Goal: Task Accomplishment & Management: Use online tool/utility

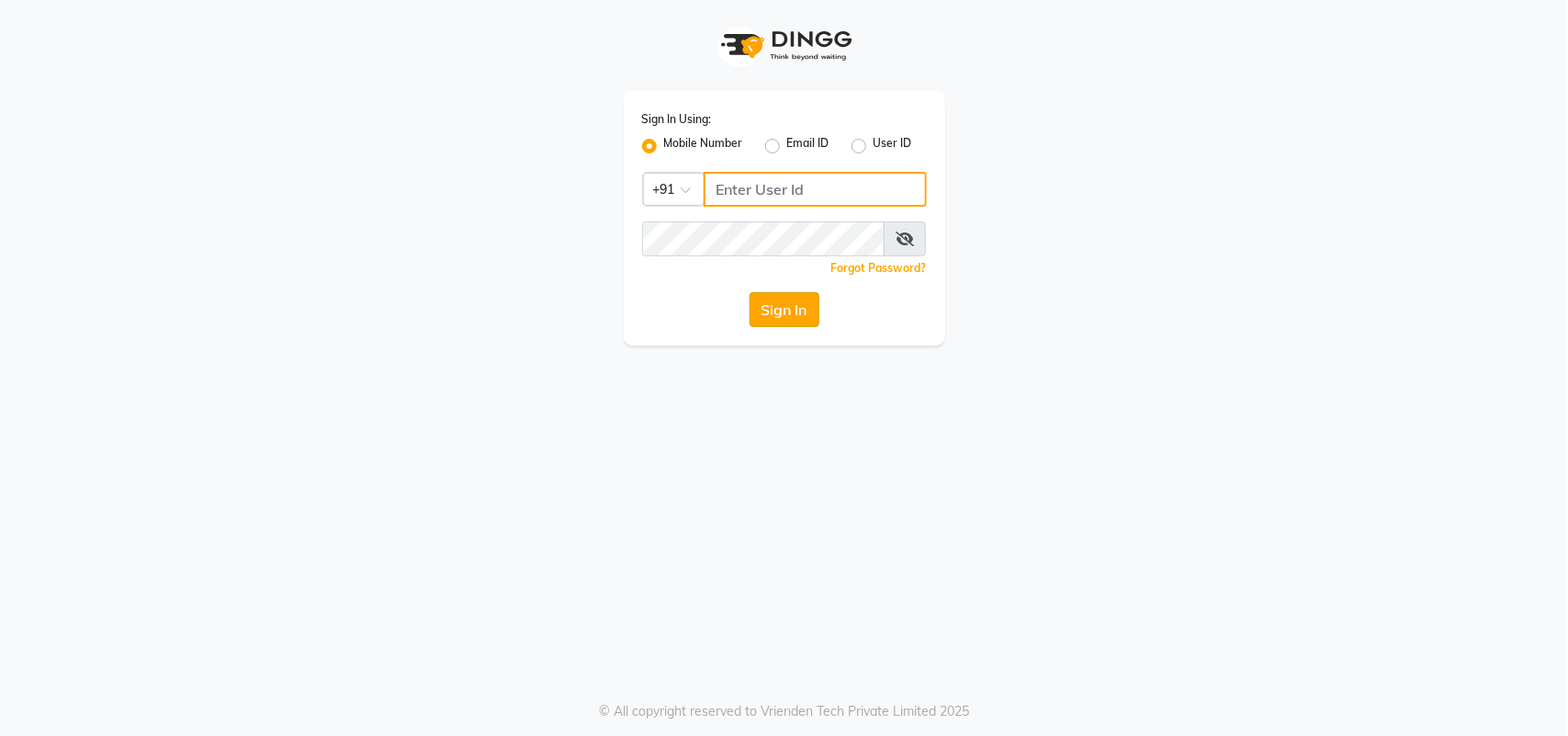
type input "8879743694"
click at [790, 306] on button "Sign In" at bounding box center [784, 309] width 69 height 35
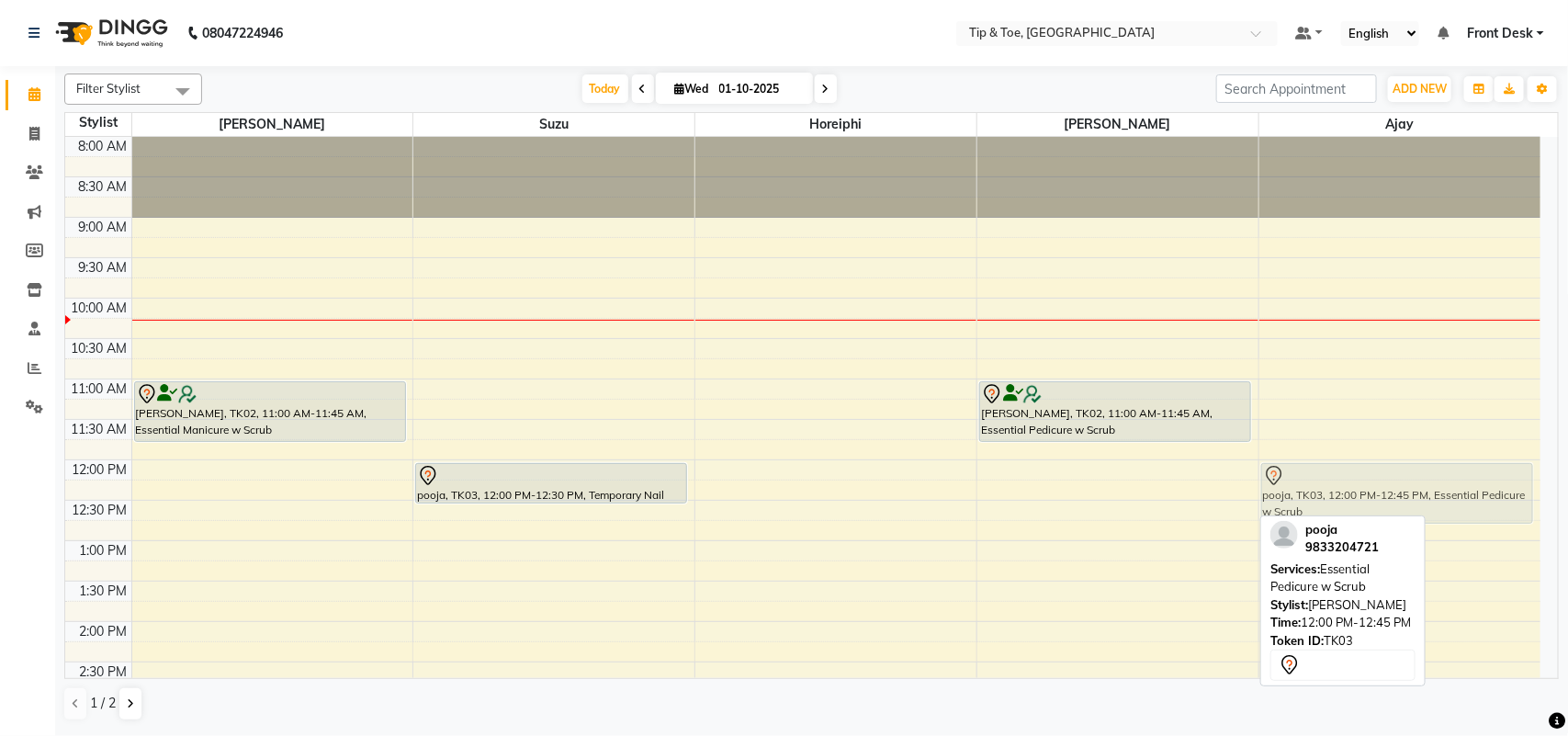
drag, startPoint x: 1071, startPoint y: 484, endPoint x: 1288, endPoint y: 487, distance: 217.0
click at [1288, 487] on tr "[PERSON_NAME], TK02, 11:00 AM-11:45 AM, Essential Manicure w Scrub pooja, TK03,…" at bounding box center [803, 662] width 1476 height 1050
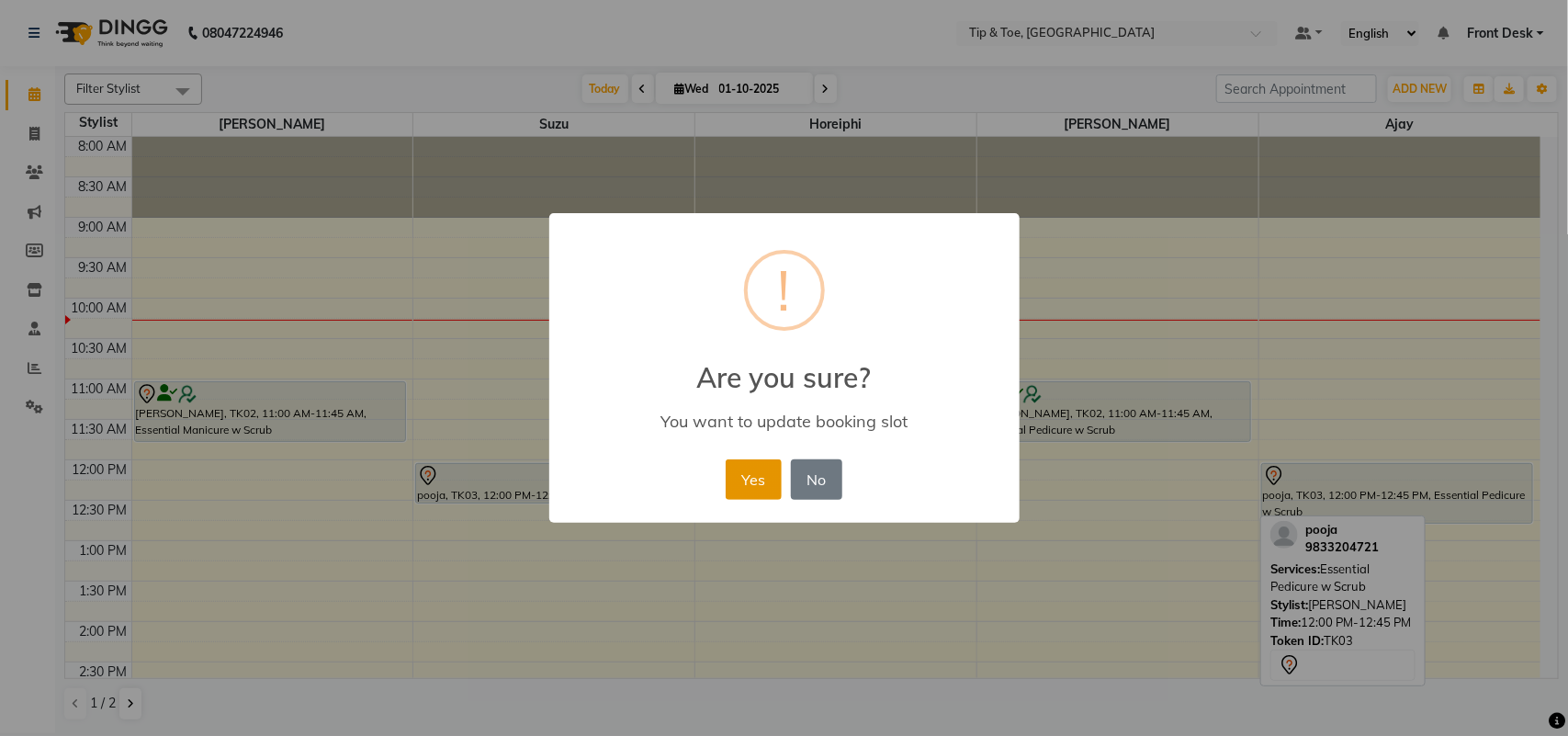
click at [759, 484] on button "Yes" at bounding box center [754, 480] width 56 height 40
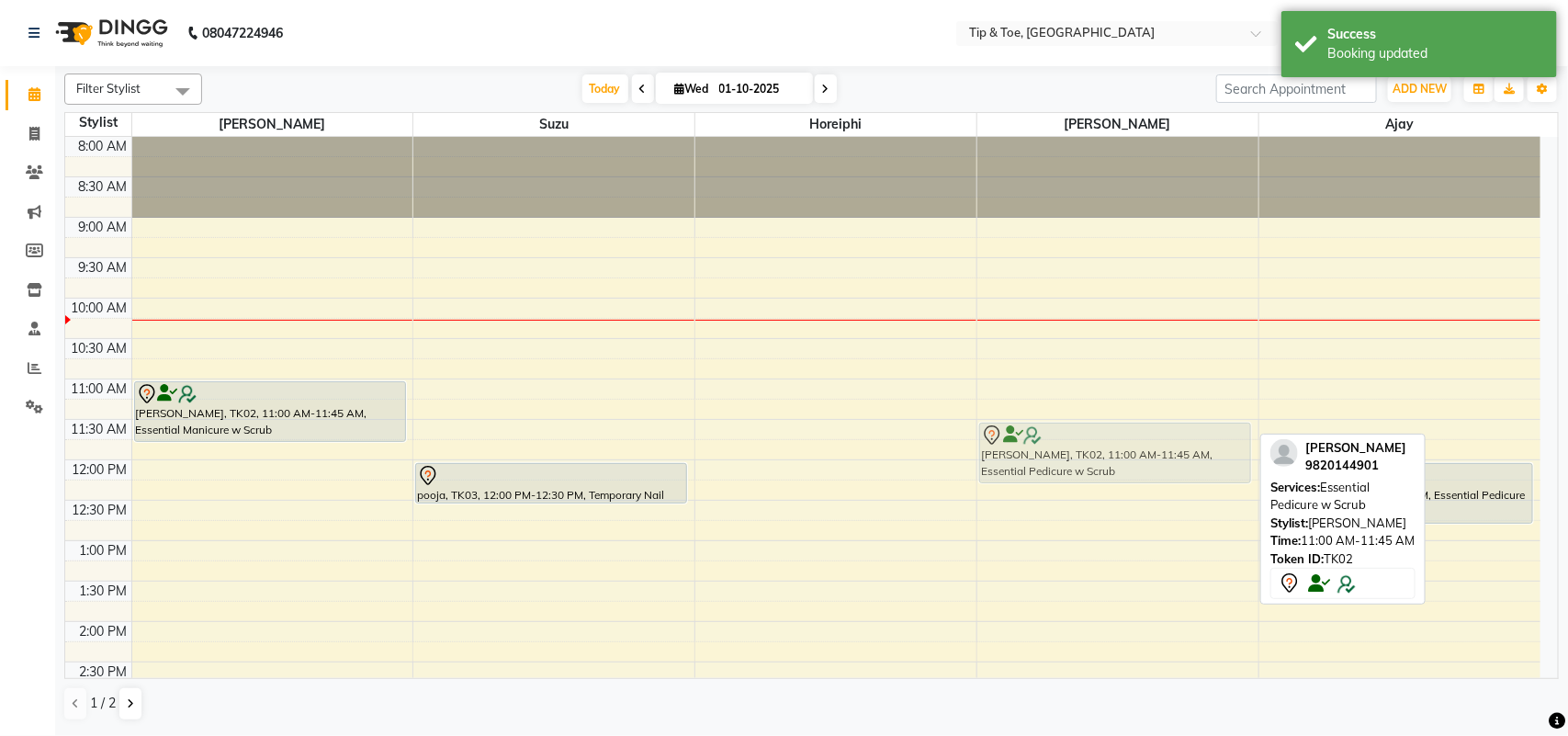
drag, startPoint x: 1052, startPoint y: 416, endPoint x: 1053, endPoint y: 452, distance: 36.0
click at [1053, 452] on div "[PERSON_NAME], TK02, 11:00 AM-11:45 AM, Essential Pedicure w Scrub [PERSON_NAME…" at bounding box center [1119, 662] width 282 height 1050
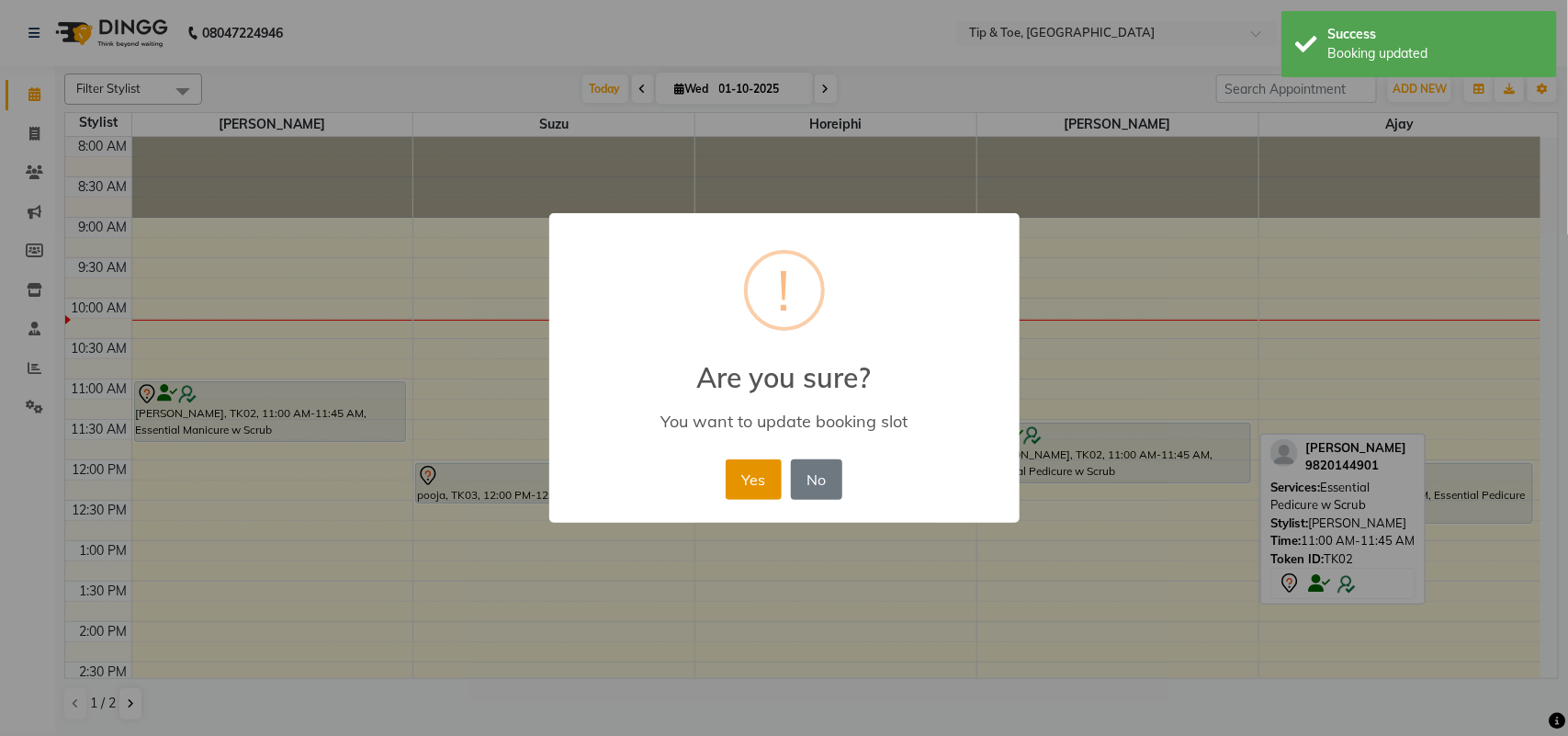
click at [749, 479] on button "Yes" at bounding box center [754, 480] width 56 height 40
